Goal: Book appointment/travel/reservation

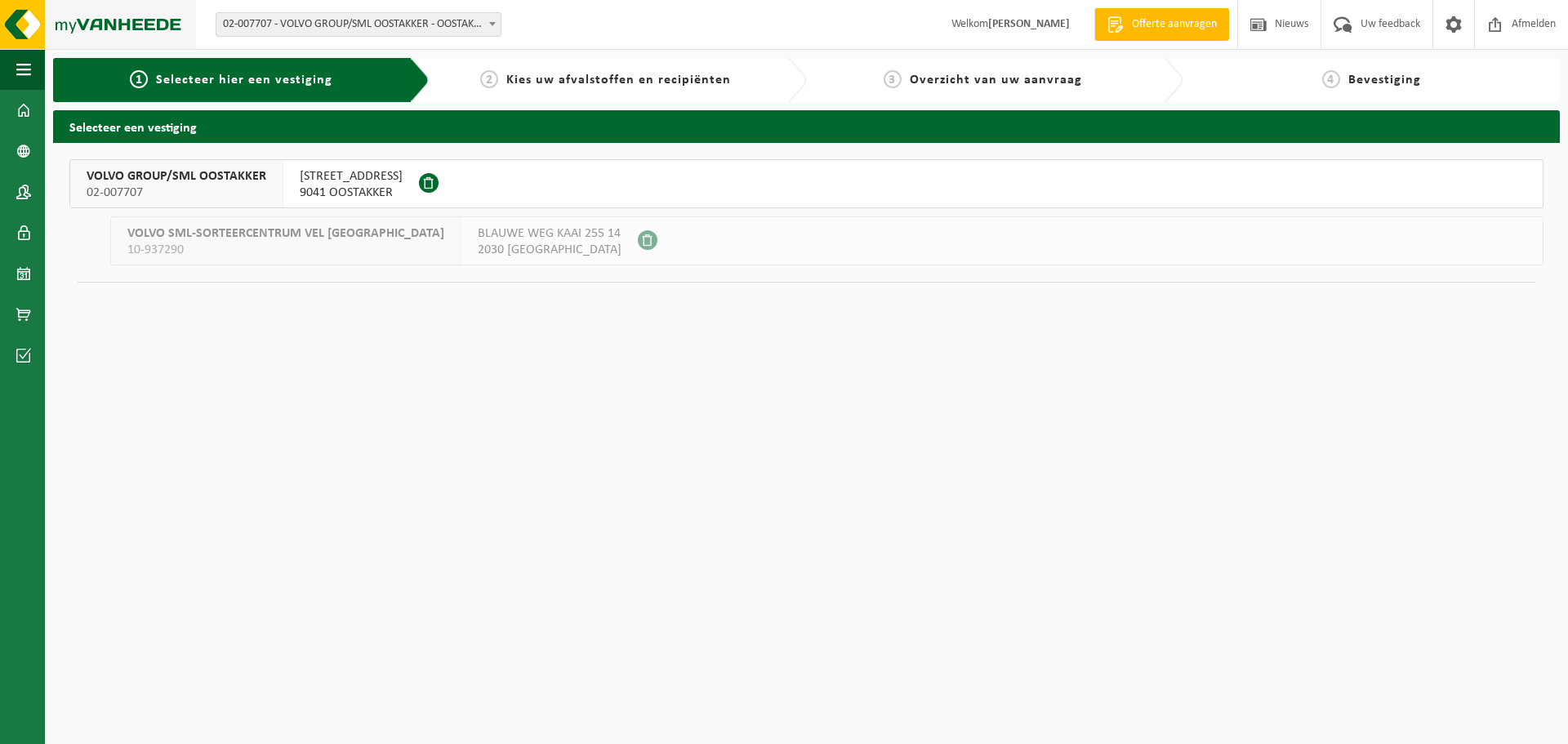
click at [77, 28] on img at bounding box center [98, 25] width 196 height 49
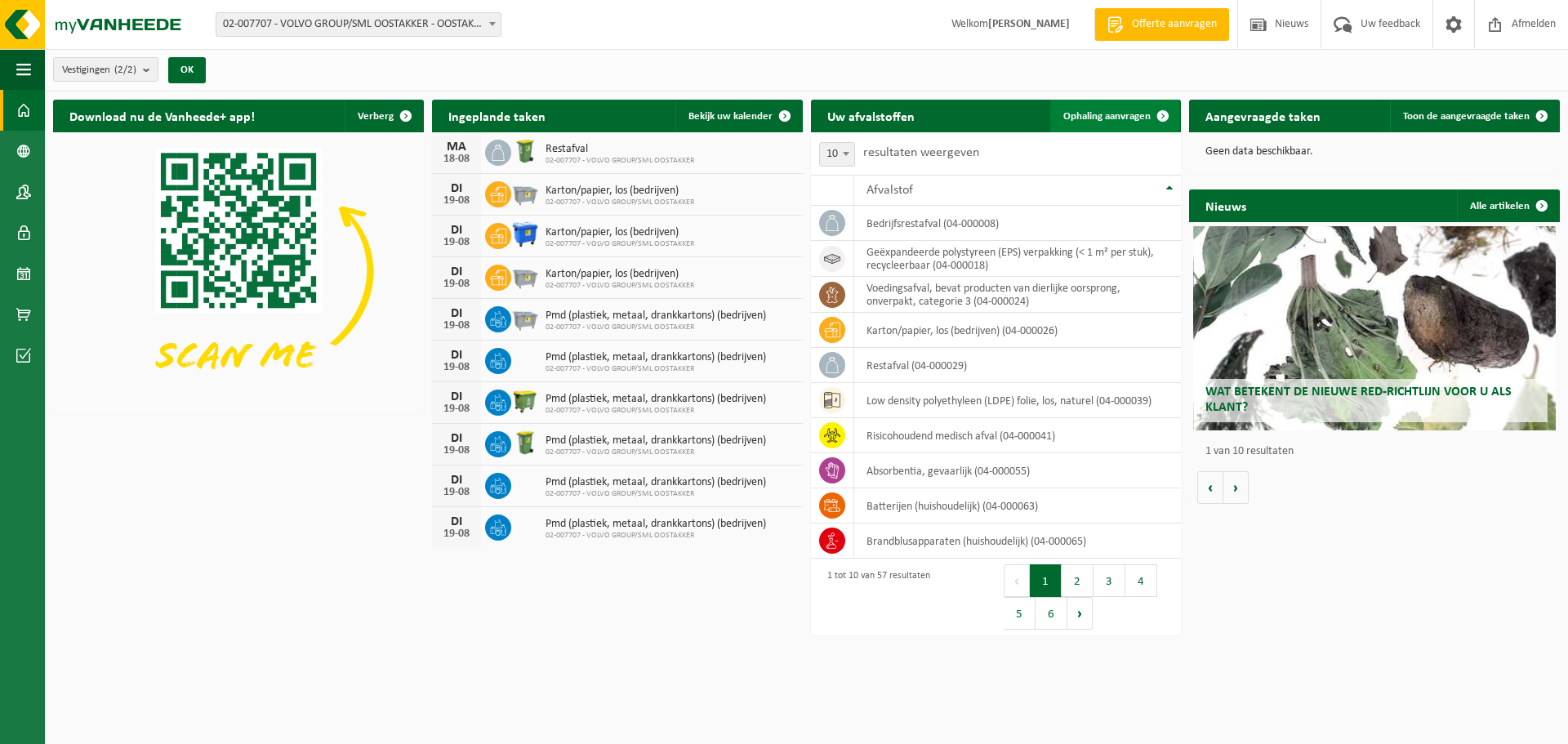
click at [1123, 115] on span "Ophaling aanvragen" at bounding box center [1107, 116] width 87 height 11
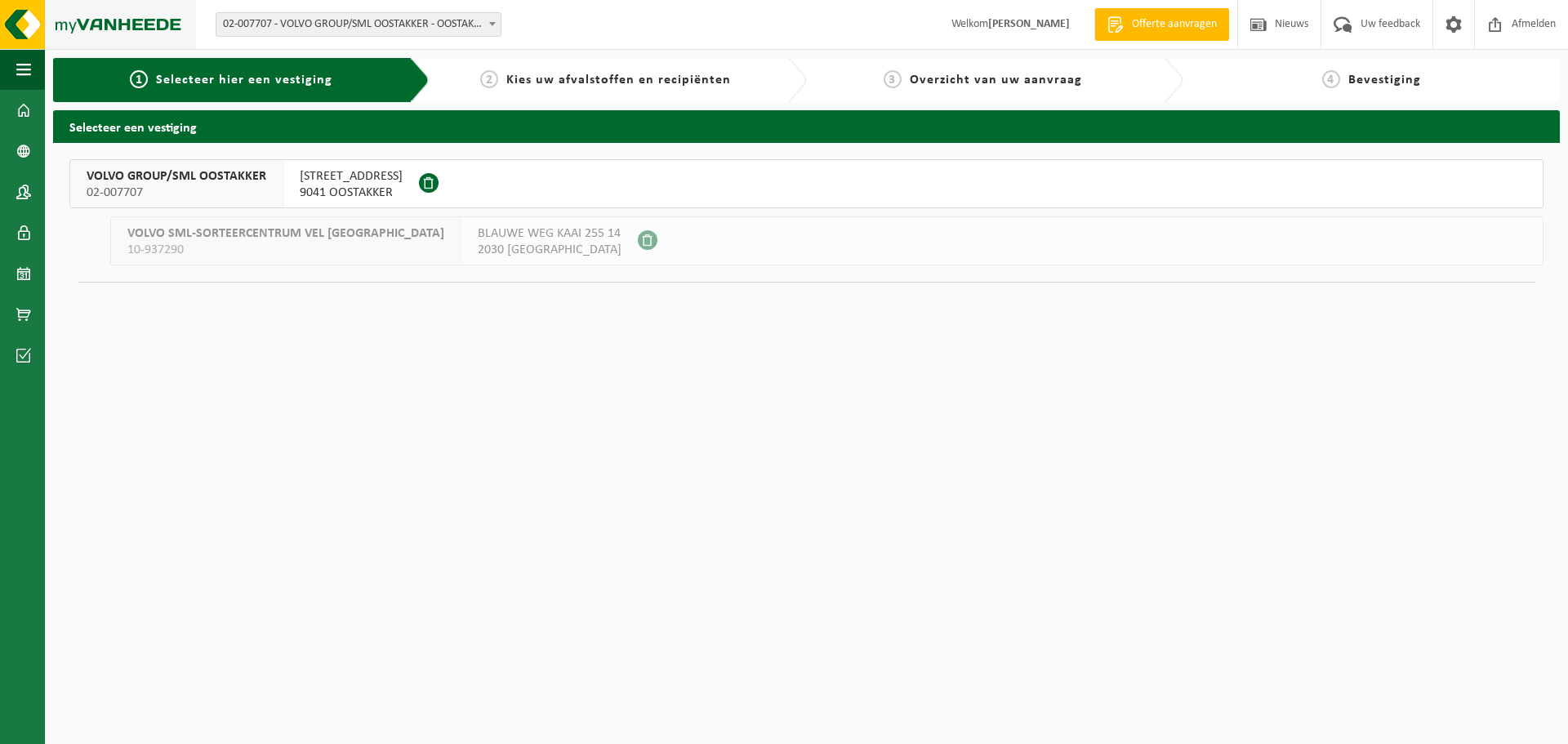
click at [119, 24] on img at bounding box center [98, 25] width 196 height 49
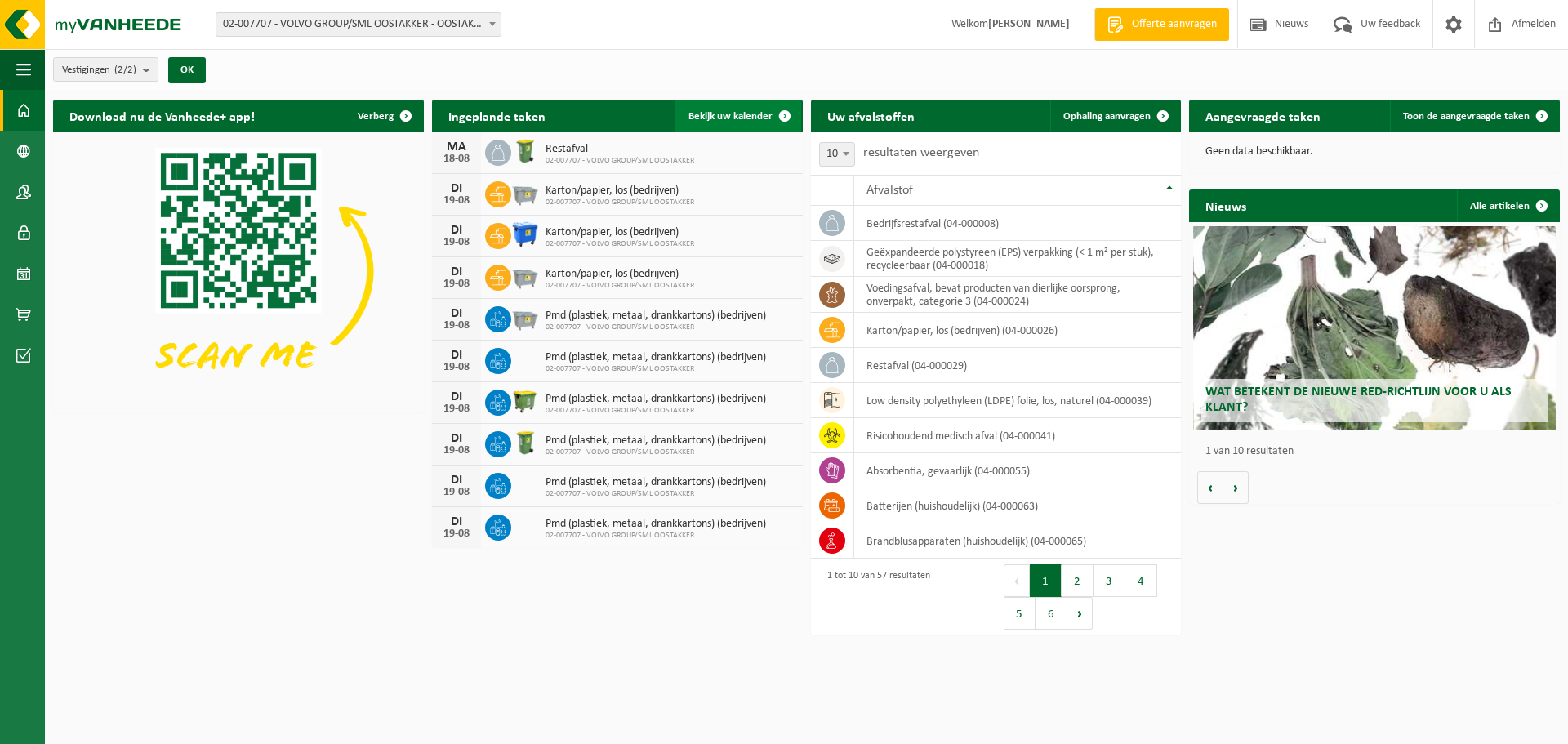
click at [768, 106] on span at bounding box center [784, 116] width 33 height 33
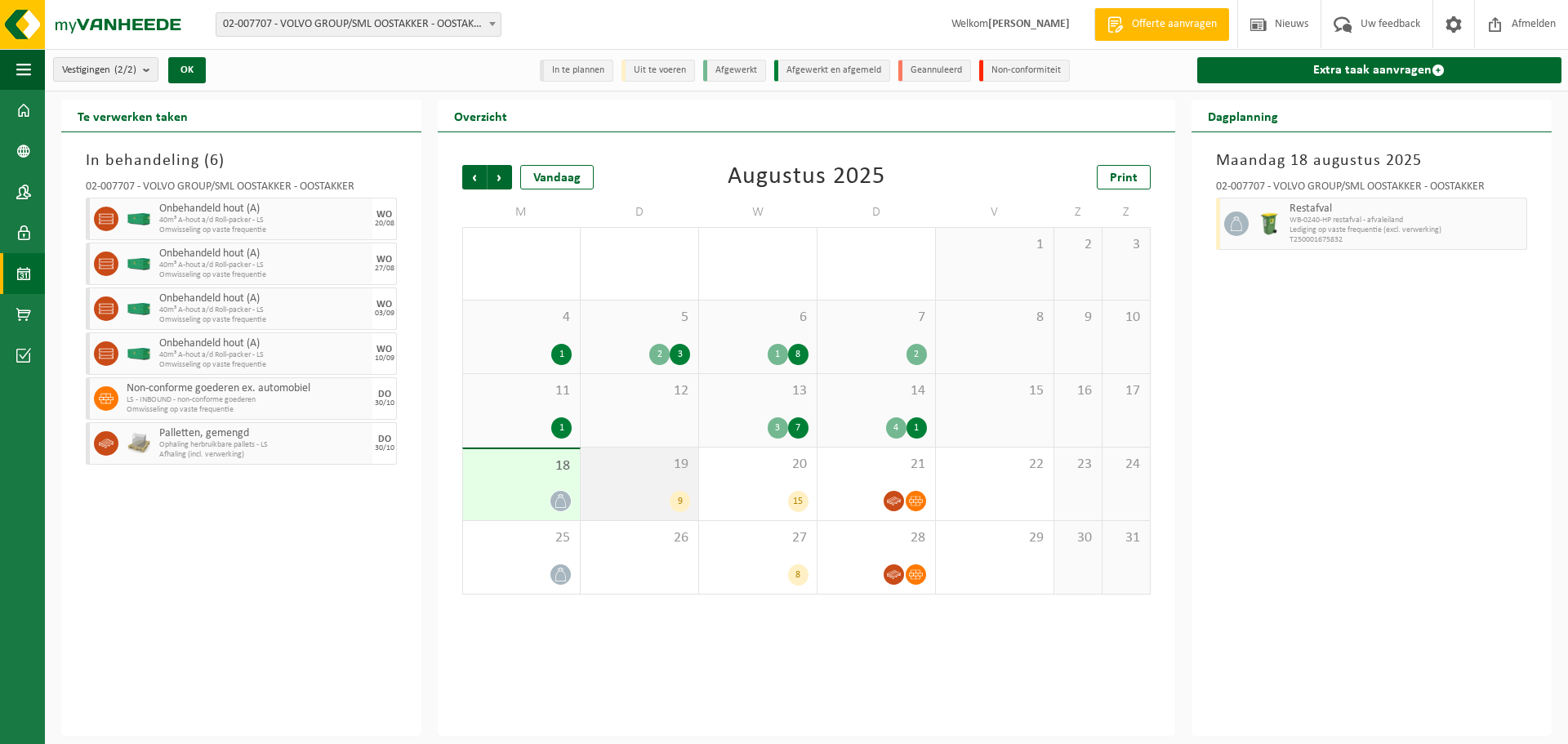
click at [634, 484] on div "19 9" at bounding box center [638, 484] width 117 height 73
